Goal: Information Seeking & Learning: Learn about a topic

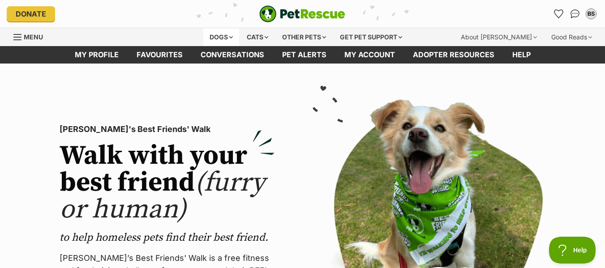
click at [221, 37] on div "Dogs" at bounding box center [221, 37] width 36 height 18
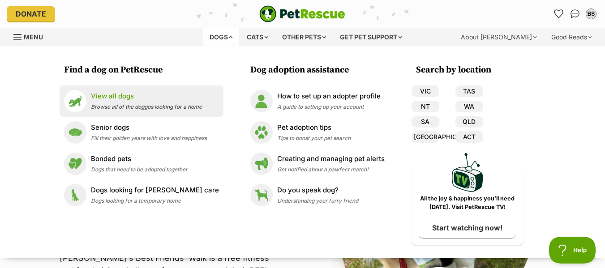
click at [131, 96] on p "View all dogs" at bounding box center [146, 96] width 111 height 10
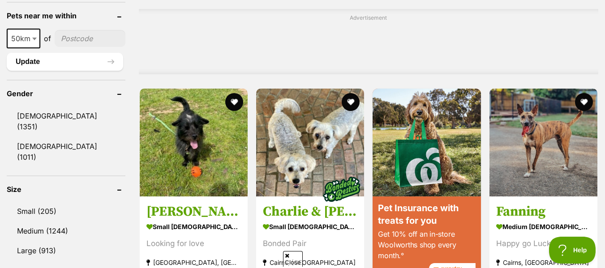
scroll to position [939, 0]
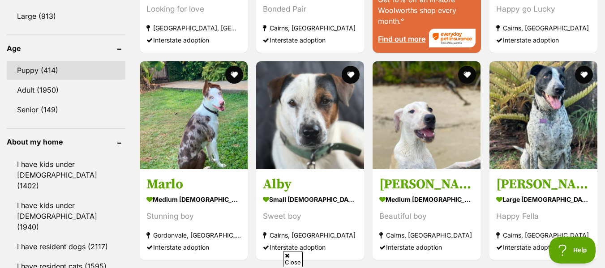
click at [33, 61] on link "Puppy (414)" at bounding box center [66, 70] width 119 height 19
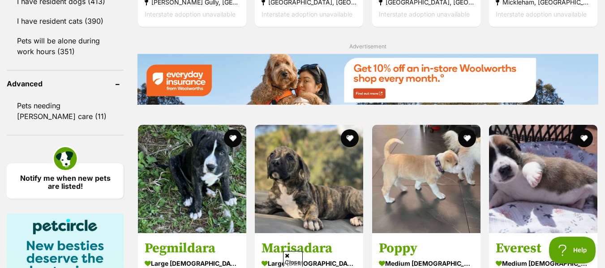
scroll to position [1408, 0]
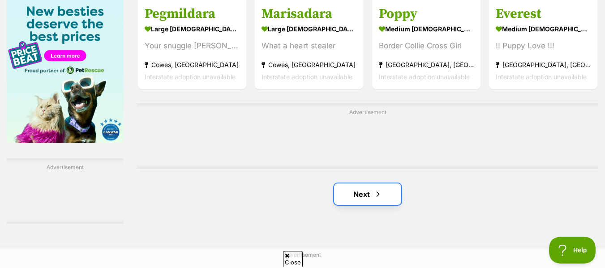
click at [375, 195] on span "Next page" at bounding box center [378, 194] width 9 height 11
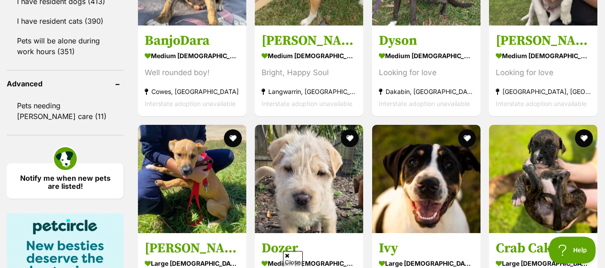
scroll to position [1408, 0]
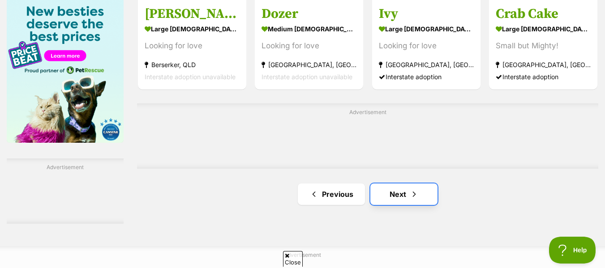
click at [411, 198] on span "Next page" at bounding box center [414, 194] width 9 height 11
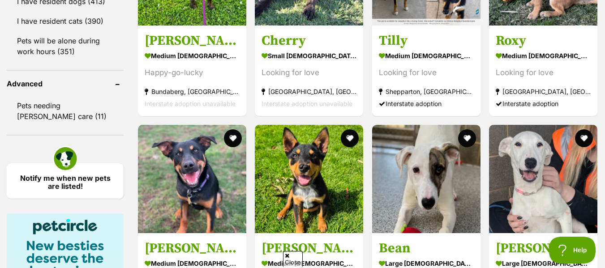
scroll to position [1408, 0]
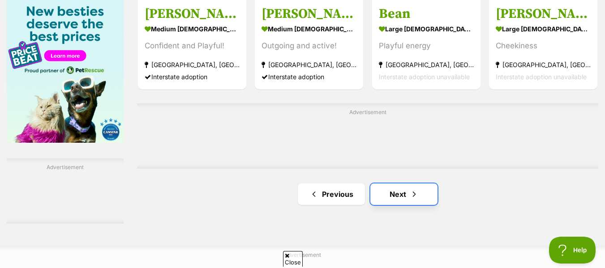
click at [398, 195] on link "Next" at bounding box center [403, 195] width 67 height 22
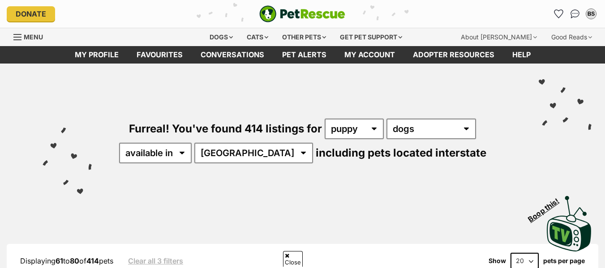
scroll to position [235, 0]
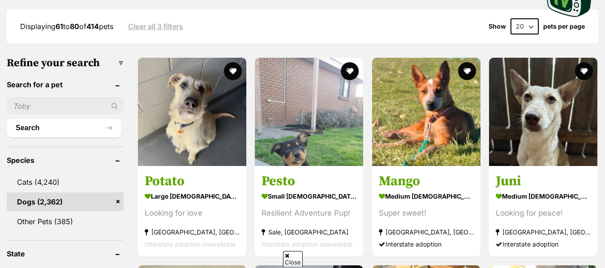
click at [531, 26] on select "20 40 60" at bounding box center [525, 26] width 28 height 16
select select "60"
click at [511, 18] on select "20 40 60" at bounding box center [525, 26] width 28 height 16
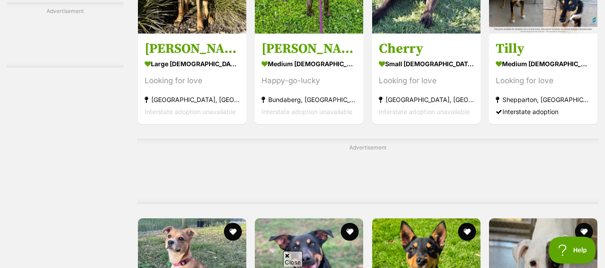
scroll to position [3991, 0]
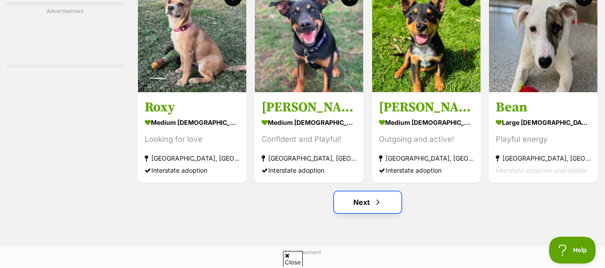
click at [374, 208] on span "Next page" at bounding box center [378, 202] width 9 height 11
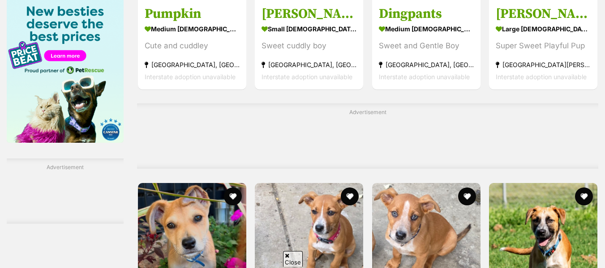
scroll to position [1643, 0]
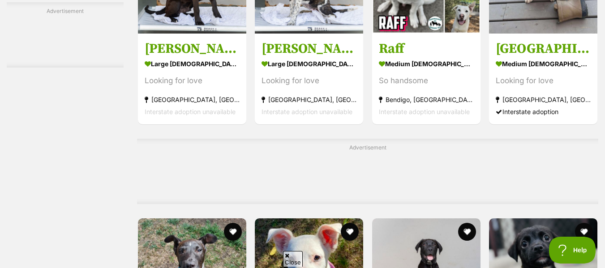
scroll to position [3991, 0]
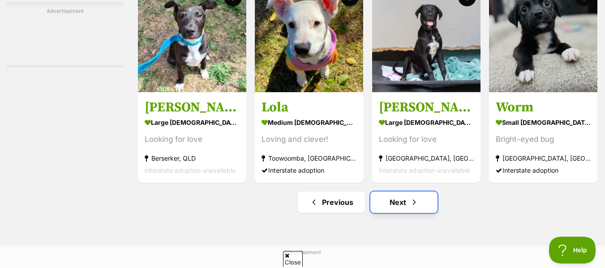
click at [412, 208] on span "Next page" at bounding box center [414, 202] width 9 height 11
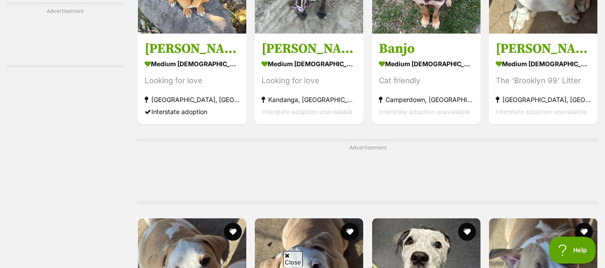
scroll to position [3991, 0]
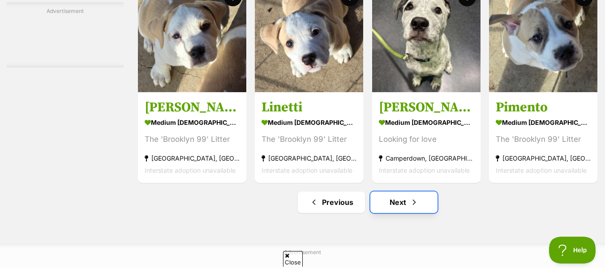
click at [410, 208] on span "Next page" at bounding box center [414, 202] width 9 height 11
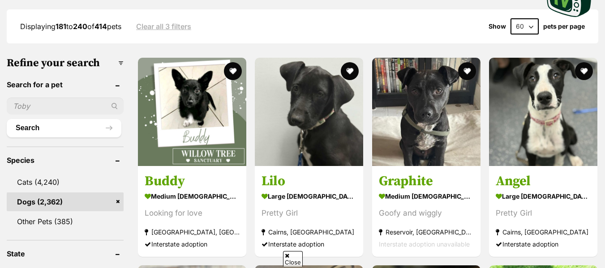
scroll to position [469, 0]
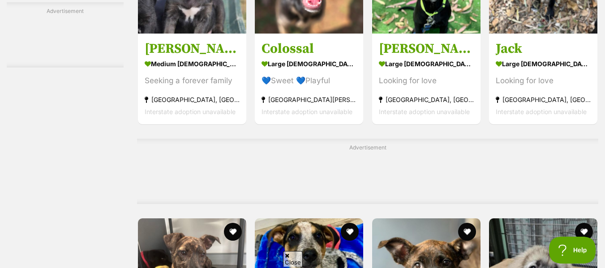
scroll to position [3991, 0]
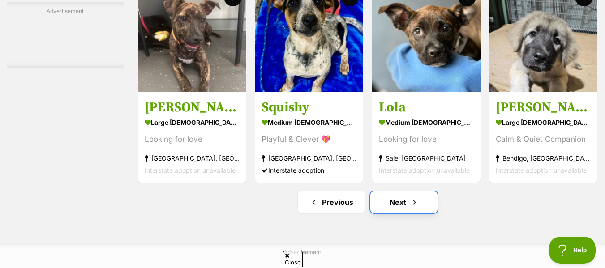
click at [410, 208] on span "Next page" at bounding box center [414, 202] width 9 height 11
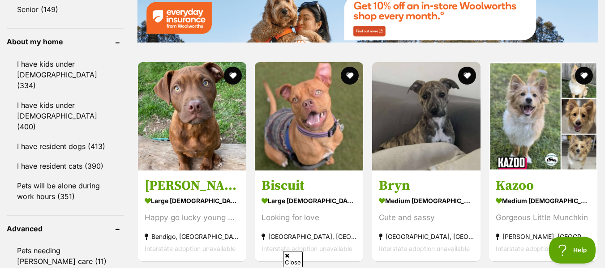
scroll to position [1046, 0]
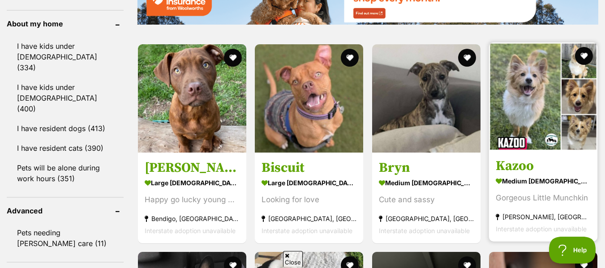
click at [536, 119] on img at bounding box center [543, 97] width 108 height 108
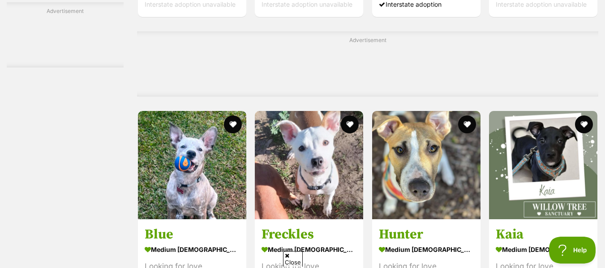
scroll to position [4098, 0]
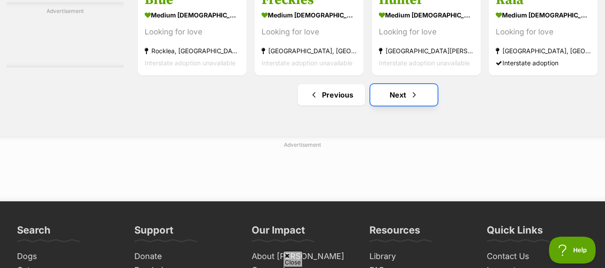
click at [412, 97] on span "Next page" at bounding box center [414, 95] width 9 height 11
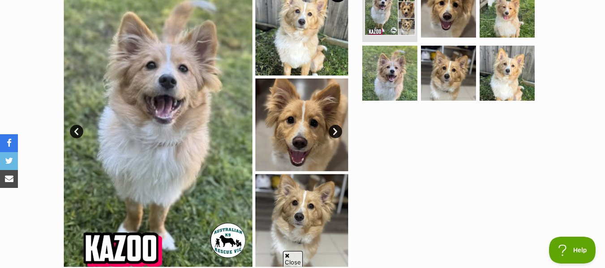
scroll to position [215, 0]
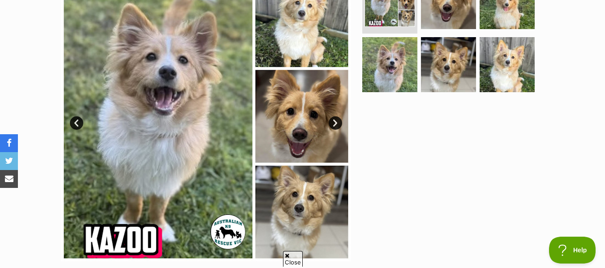
click at [334, 124] on link "Next" at bounding box center [335, 122] width 13 height 13
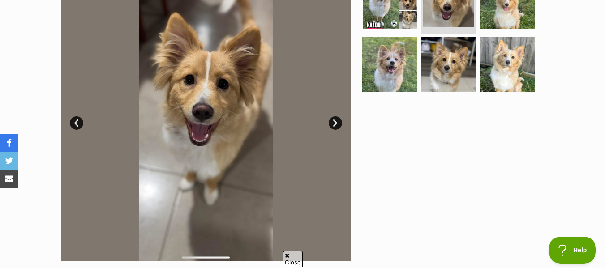
click at [336, 124] on link "Next" at bounding box center [335, 122] width 13 height 13
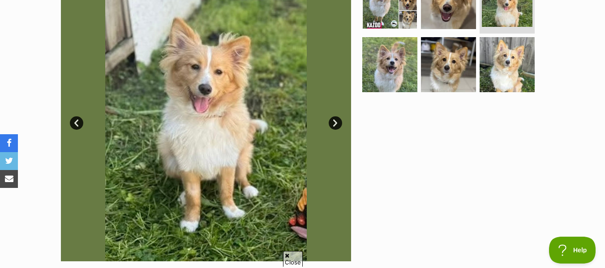
click at [336, 124] on link "Next" at bounding box center [335, 122] width 13 height 13
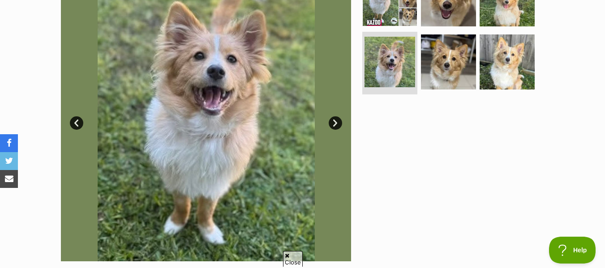
click at [336, 124] on link "Next" at bounding box center [335, 122] width 13 height 13
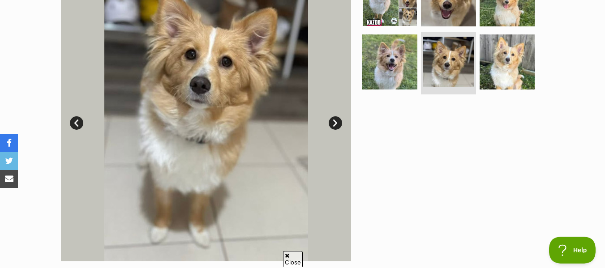
click at [336, 124] on link "Next" at bounding box center [335, 122] width 13 height 13
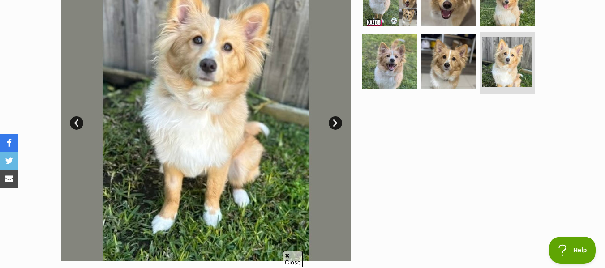
click at [336, 124] on link "Next" at bounding box center [335, 122] width 13 height 13
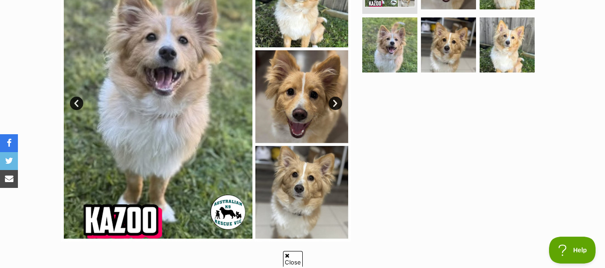
scroll to position [469, 0]
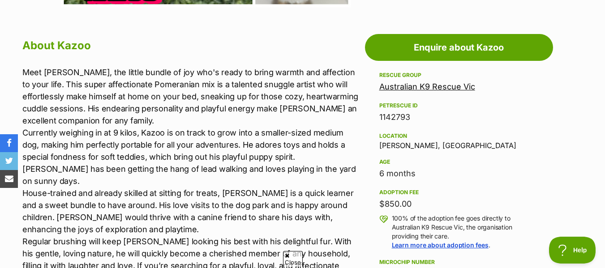
click at [407, 86] on link "Australian K9 Rescue Vic" at bounding box center [427, 86] width 96 height 9
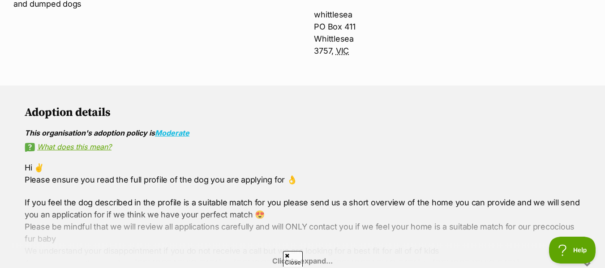
scroll to position [208, 0]
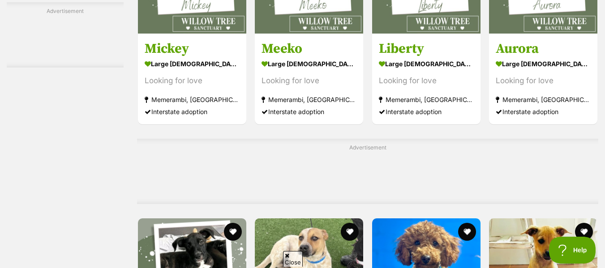
scroll to position [3991, 0]
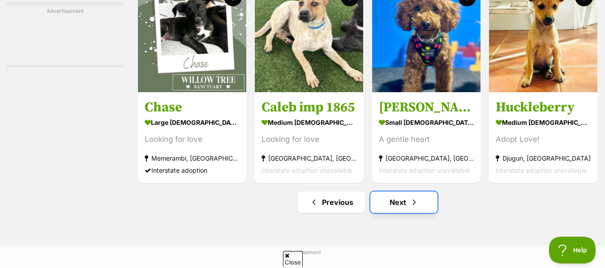
click at [403, 205] on link "Next" at bounding box center [403, 203] width 67 height 22
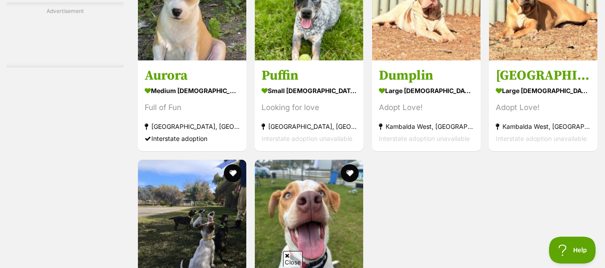
scroll to position [3756, 0]
